Goal: Transaction & Acquisition: Purchase product/service

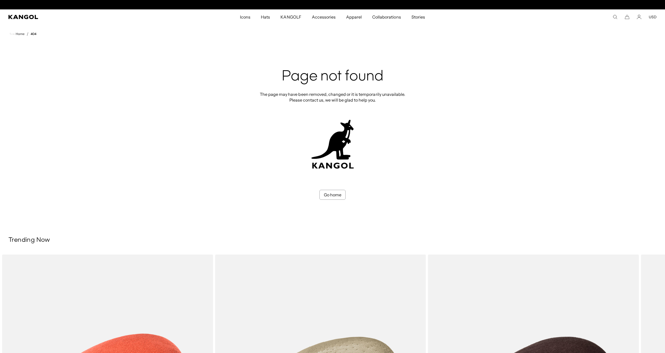
scroll to position [0, 108]
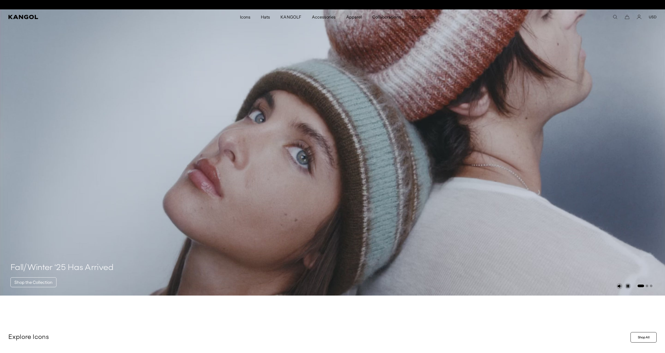
scroll to position [0, 108]
